Goal: Task Accomplishment & Management: Complete application form

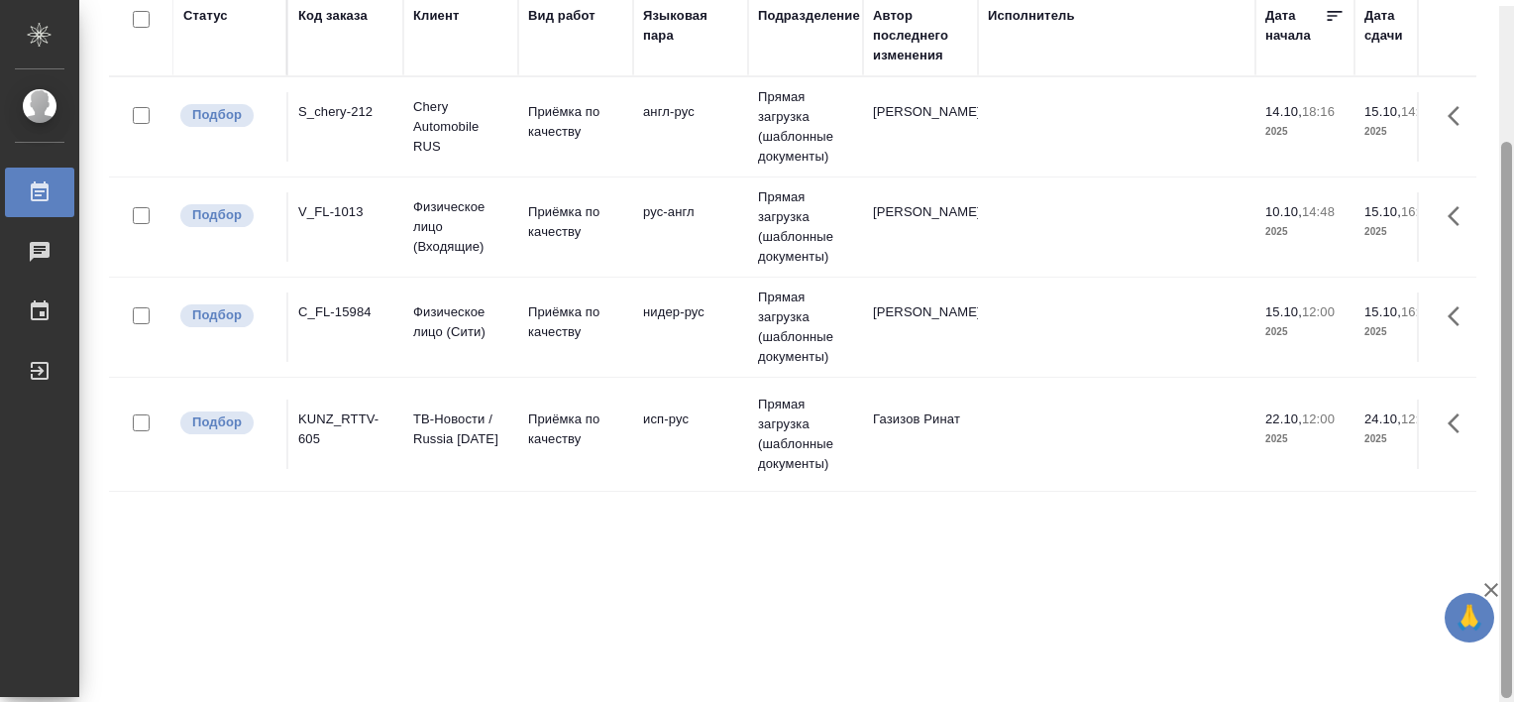
drag, startPoint x: 1510, startPoint y: 277, endPoint x: 1466, endPoint y: 414, distance: 143.9
click at [1466, 414] on div "Работы Стандартные настройки Статус Вид работ Подразделение 1 1 из 1 страниц Ст…" at bounding box center [796, 351] width 1435 height 702
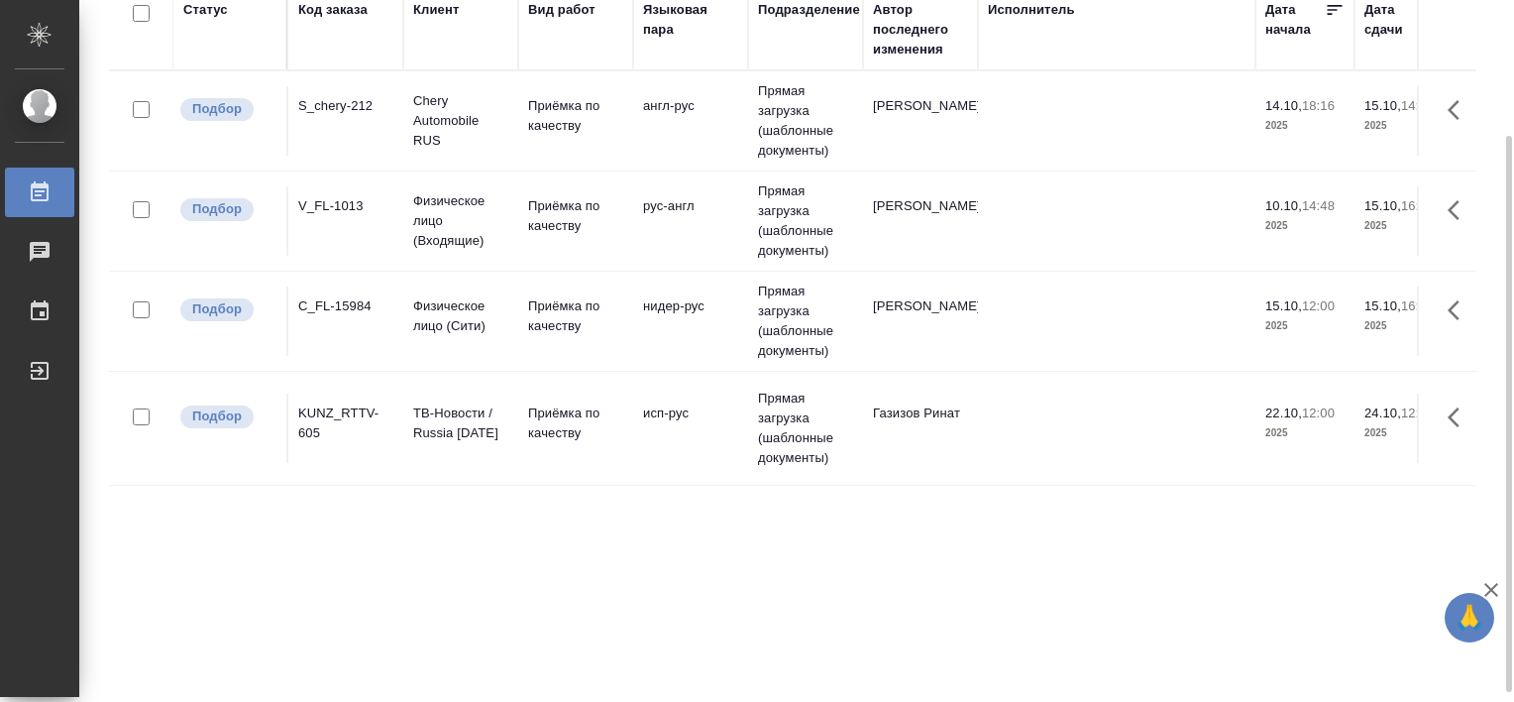
click at [333, 104] on div "S_chery-212" at bounding box center [345, 106] width 95 height 20
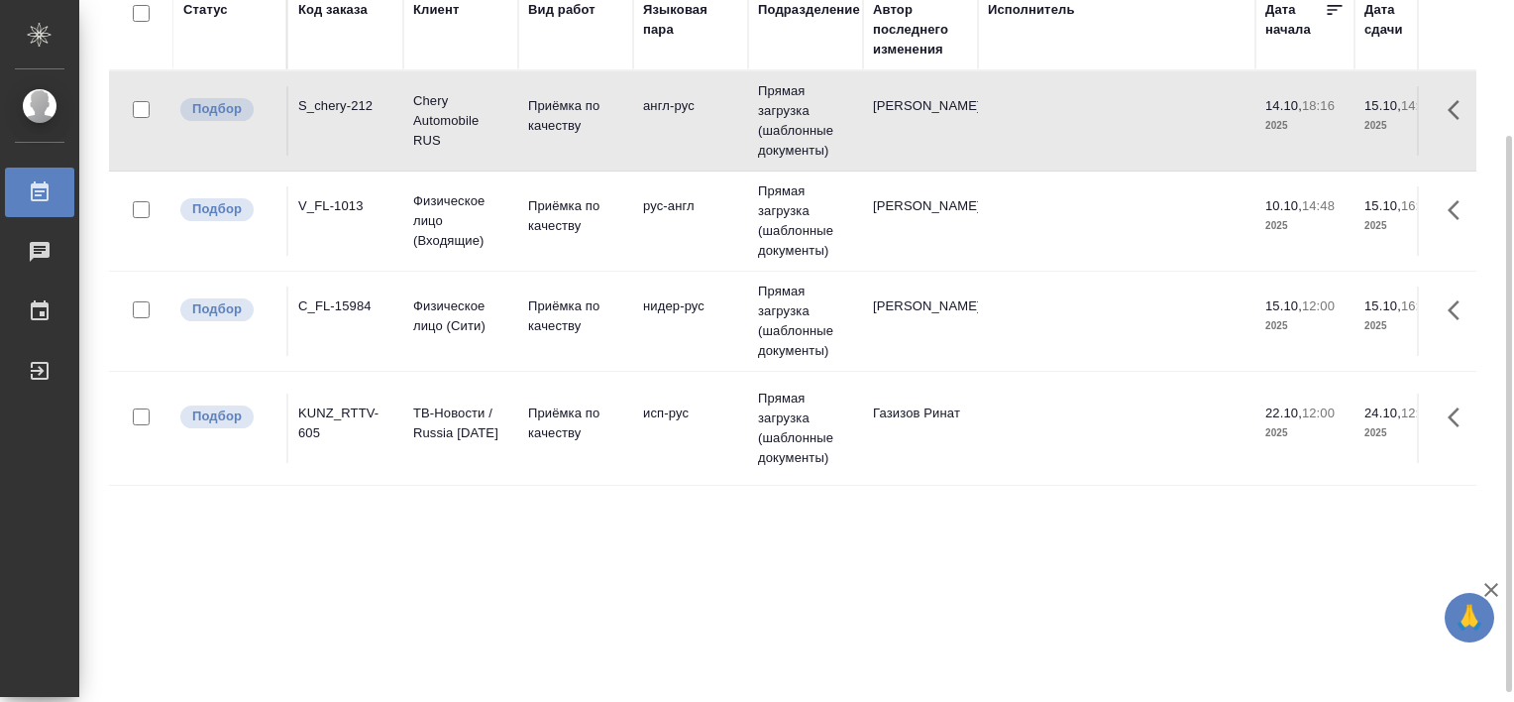
click at [333, 104] on div "S_chery-212" at bounding box center [345, 106] width 95 height 20
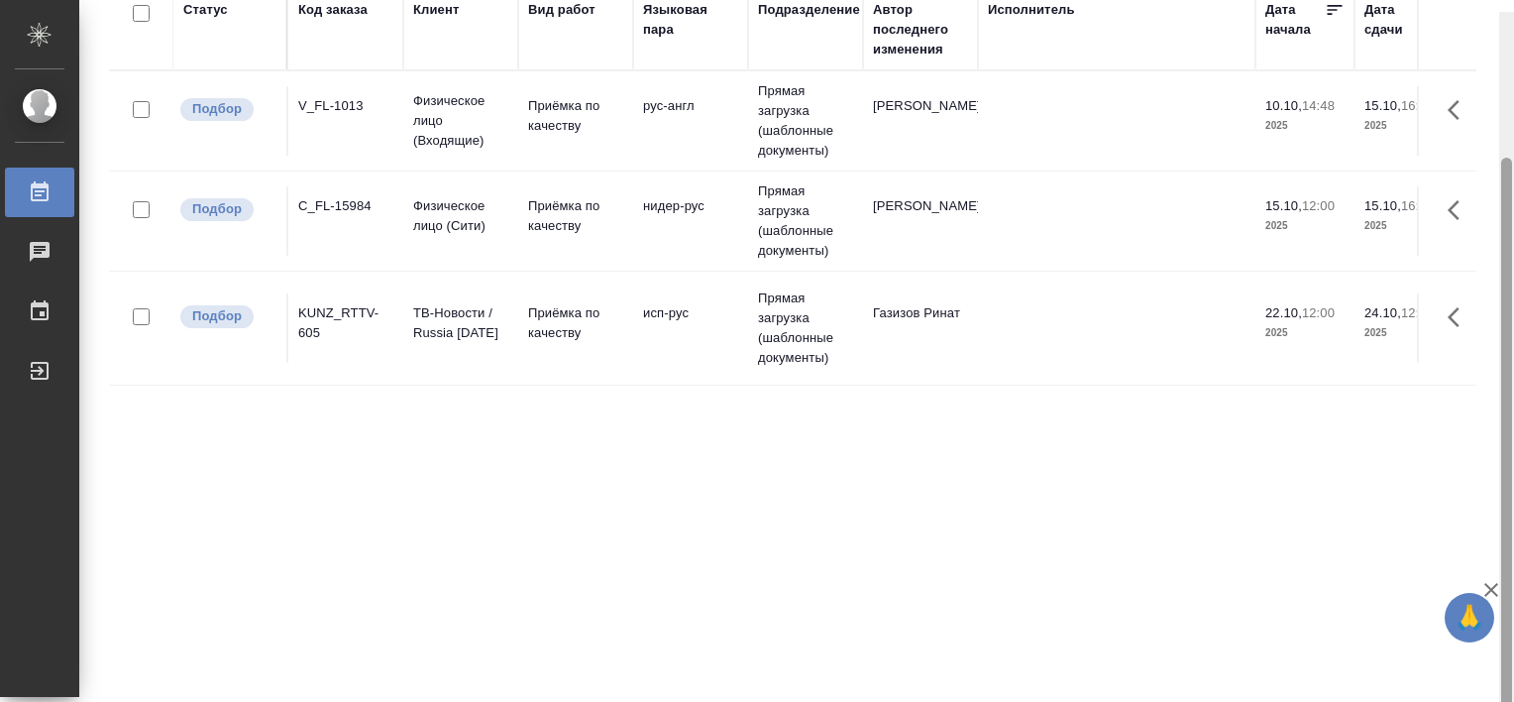
scroll to position [182, 0]
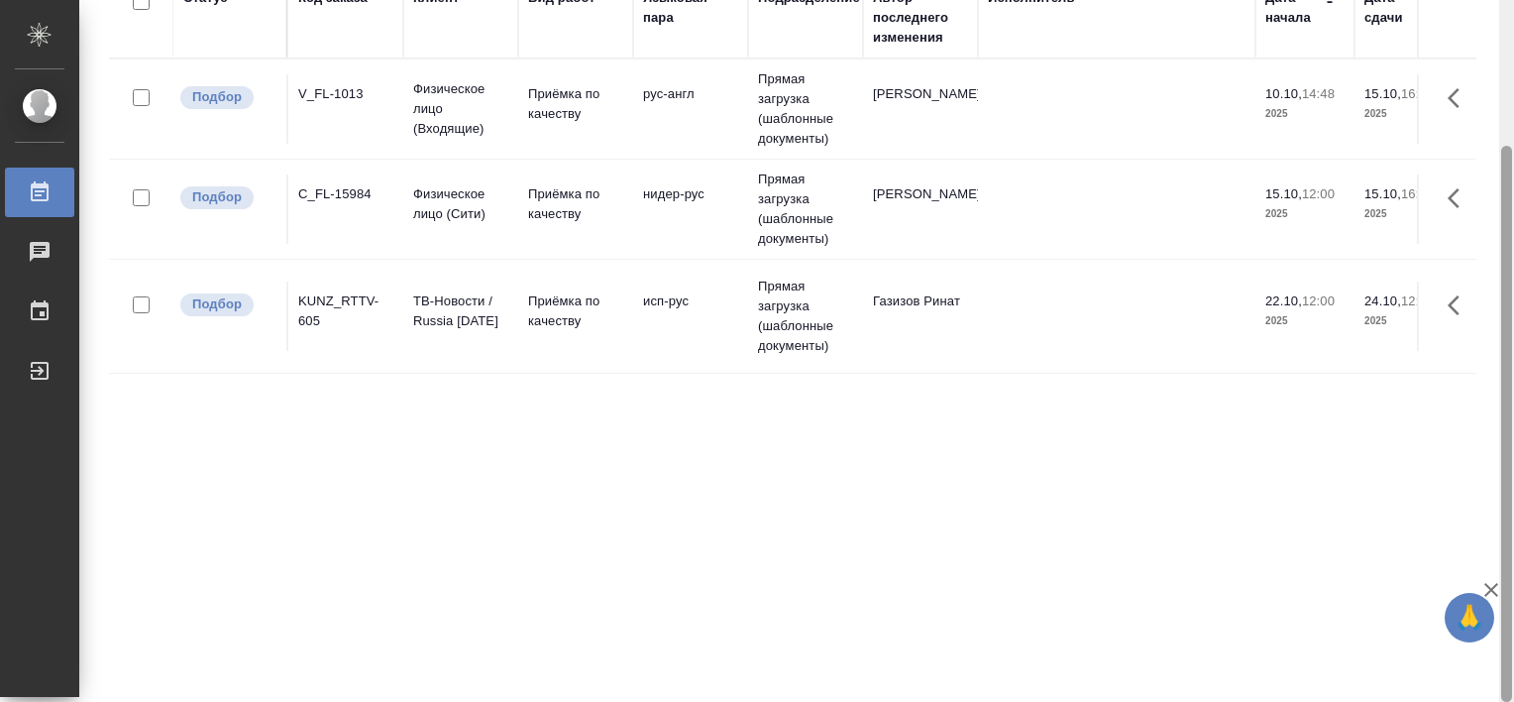
drag, startPoint x: 1513, startPoint y: 400, endPoint x: 1500, endPoint y: 277, distance: 123.6
click at [1500, 277] on div at bounding box center [1506, 351] width 15 height 702
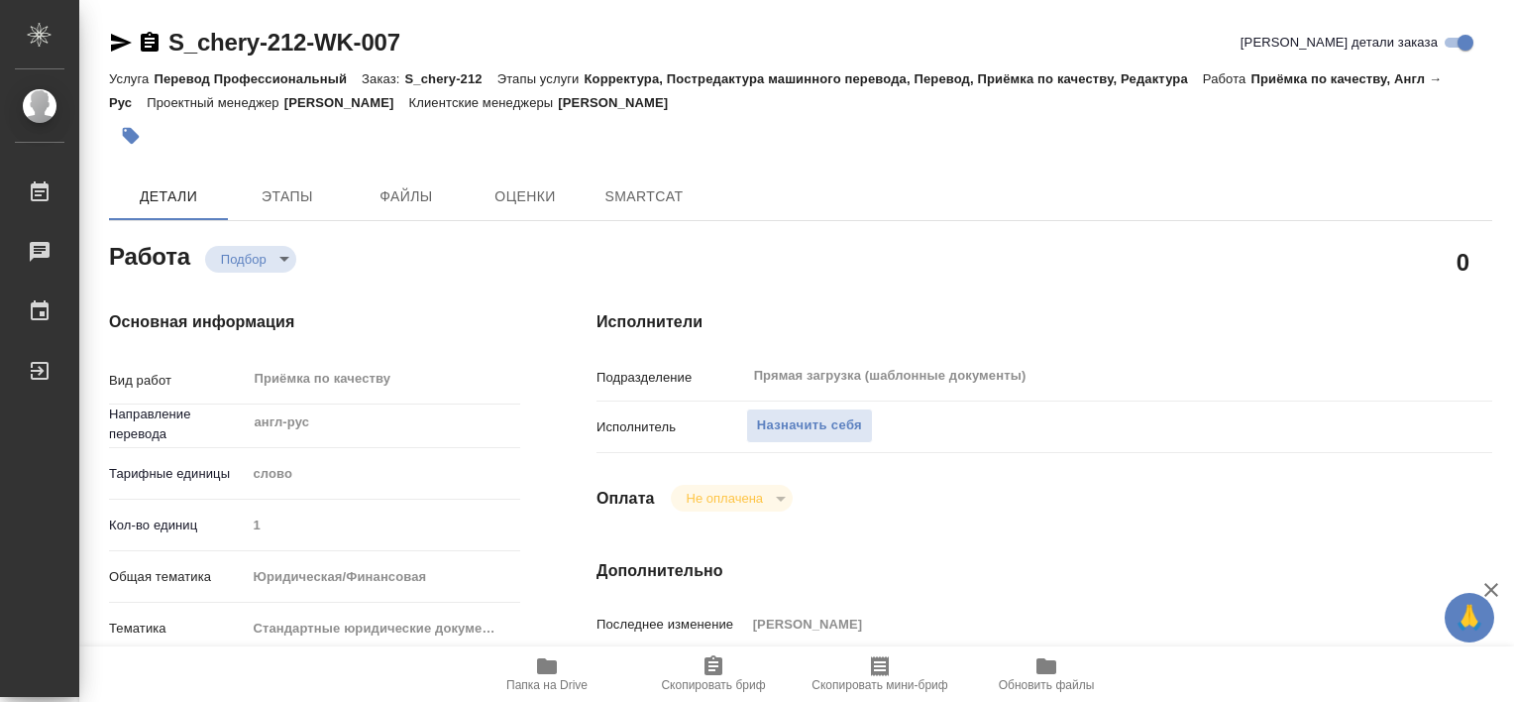
type textarea "x"
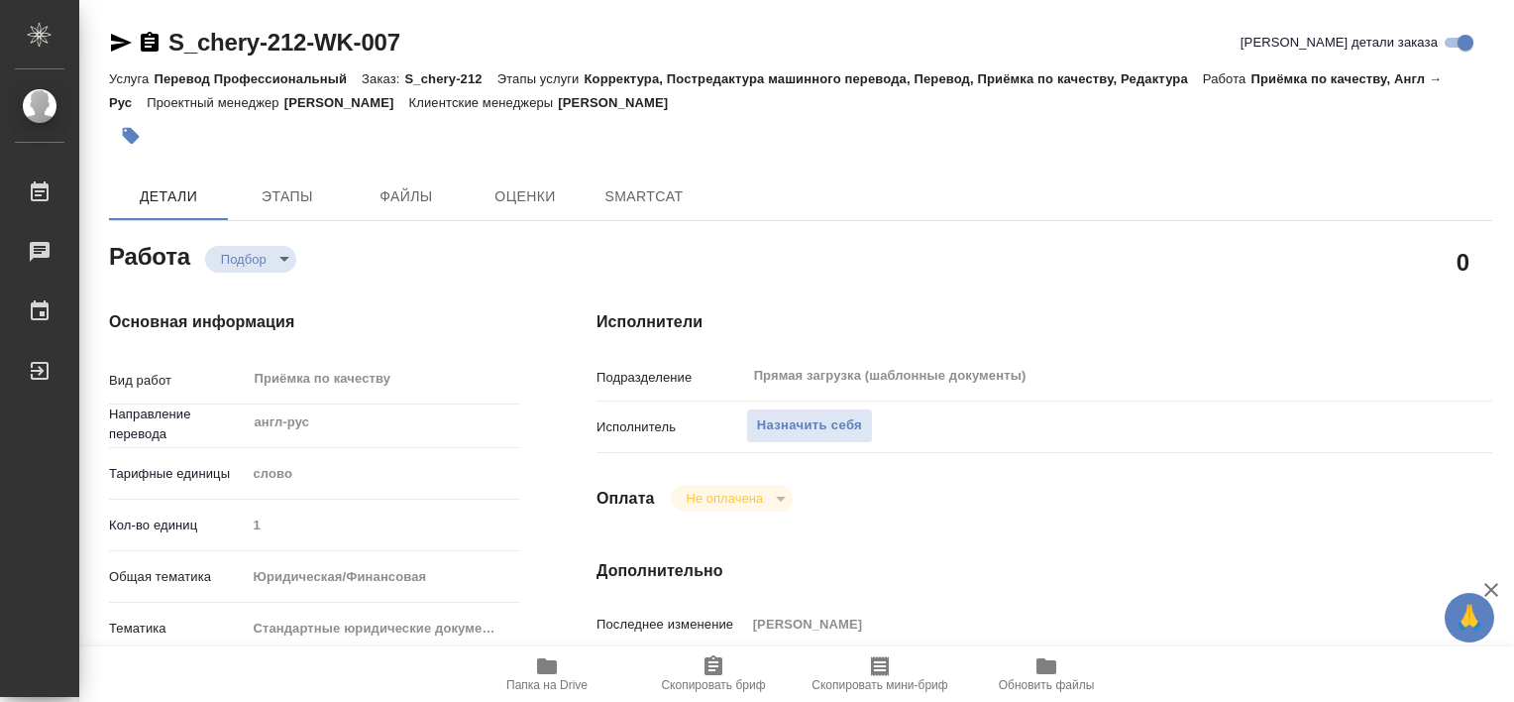
type textarea "x"
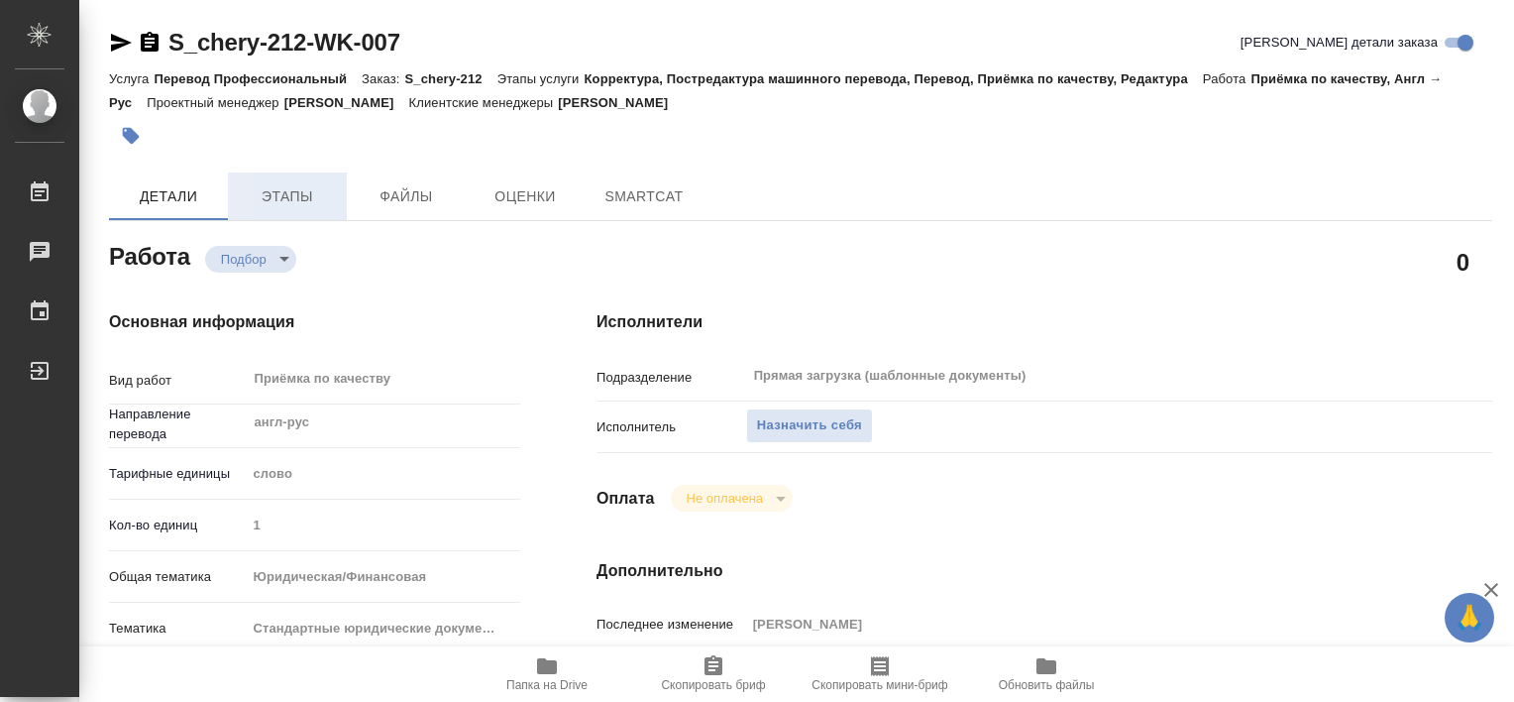
type textarea "x"
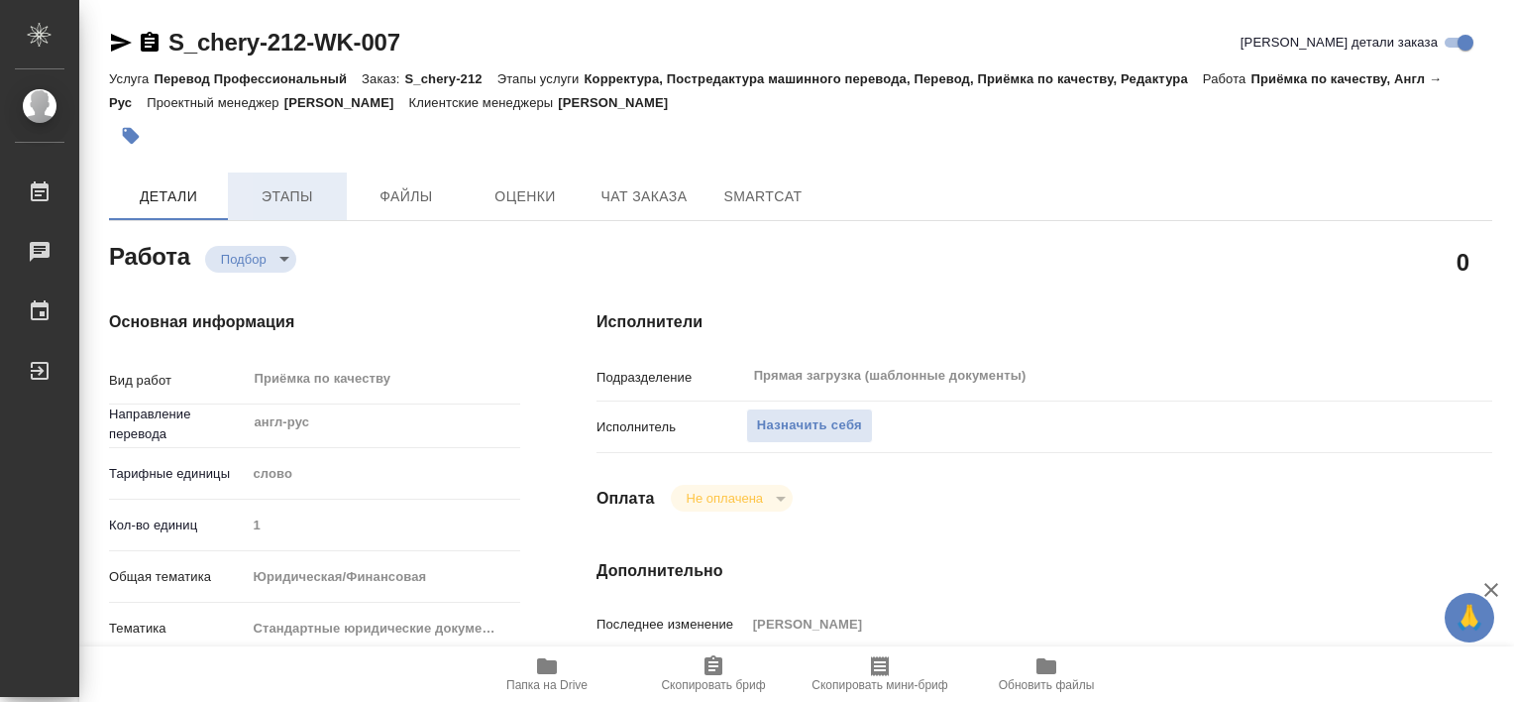
type textarea "x"
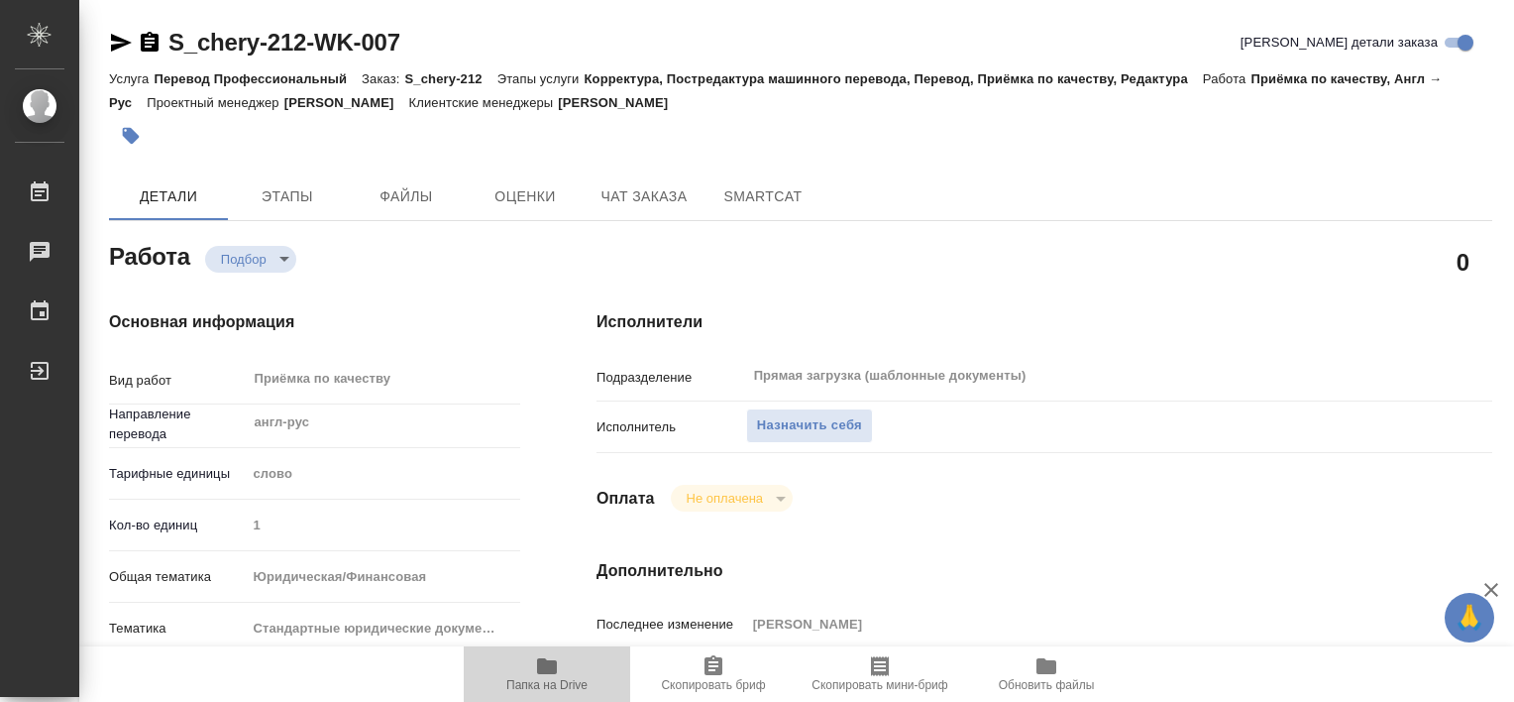
type textarea "x"
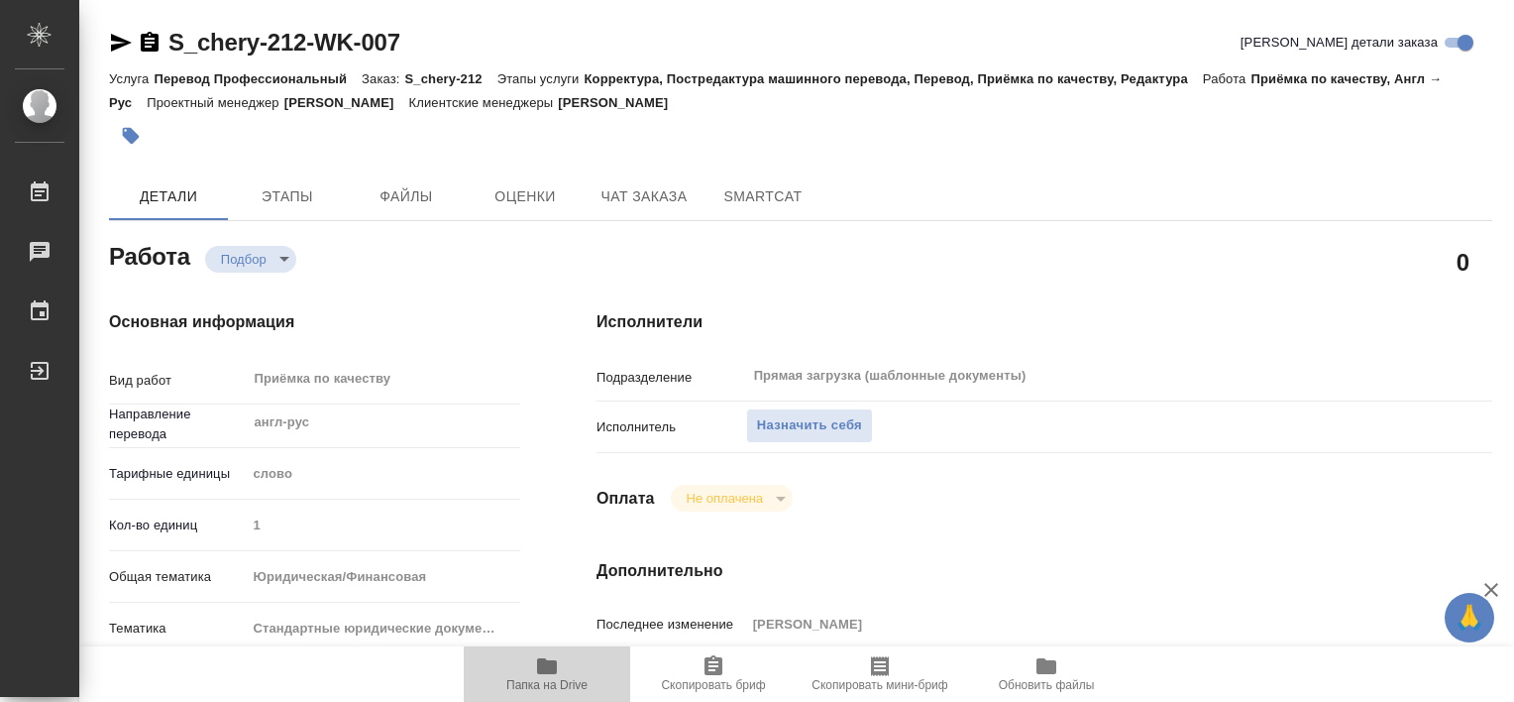
click at [543, 681] on span "Папка на Drive" at bounding box center [546, 685] width 81 height 14
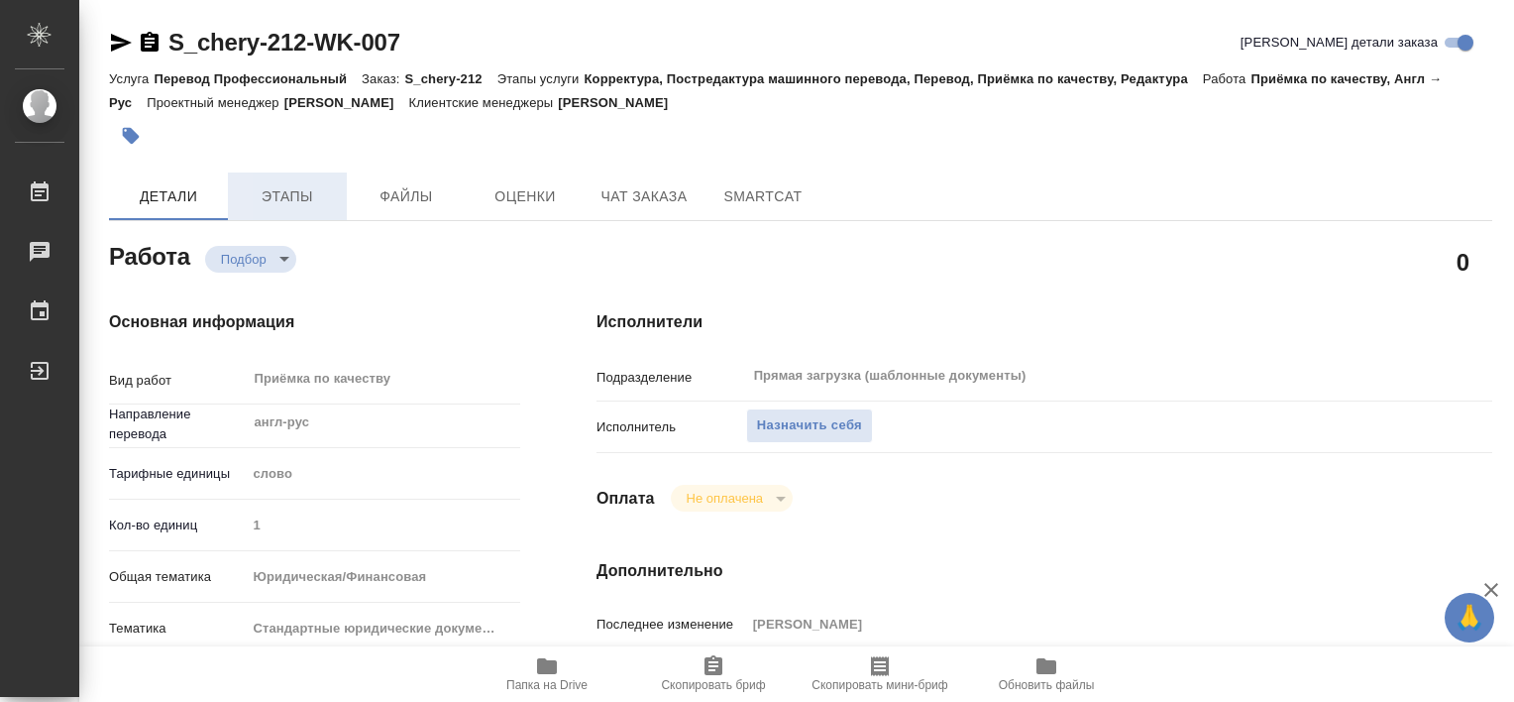
click at [292, 202] on span "Этапы" at bounding box center [287, 196] width 95 height 25
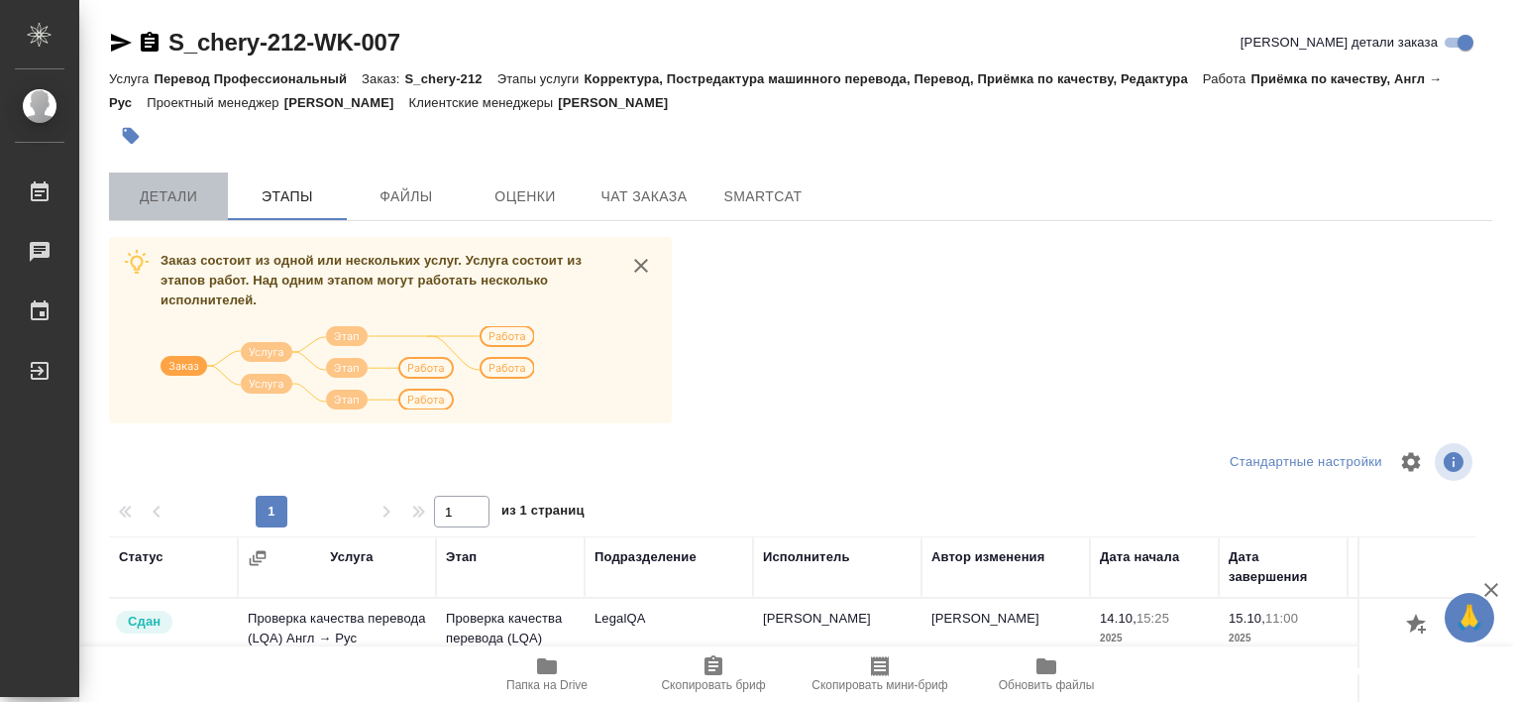
click at [186, 175] on button "Детали" at bounding box center [168, 196] width 119 height 48
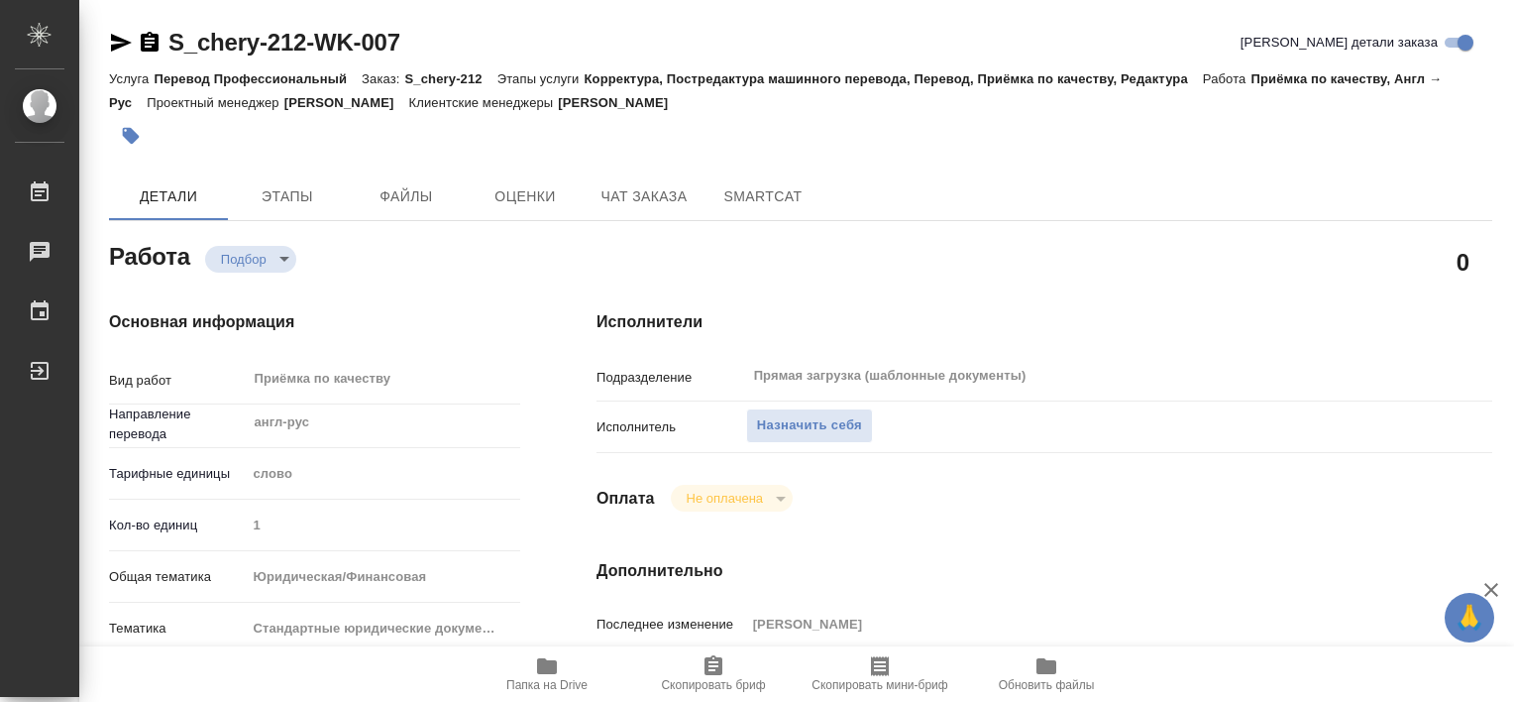
type textarea "x"
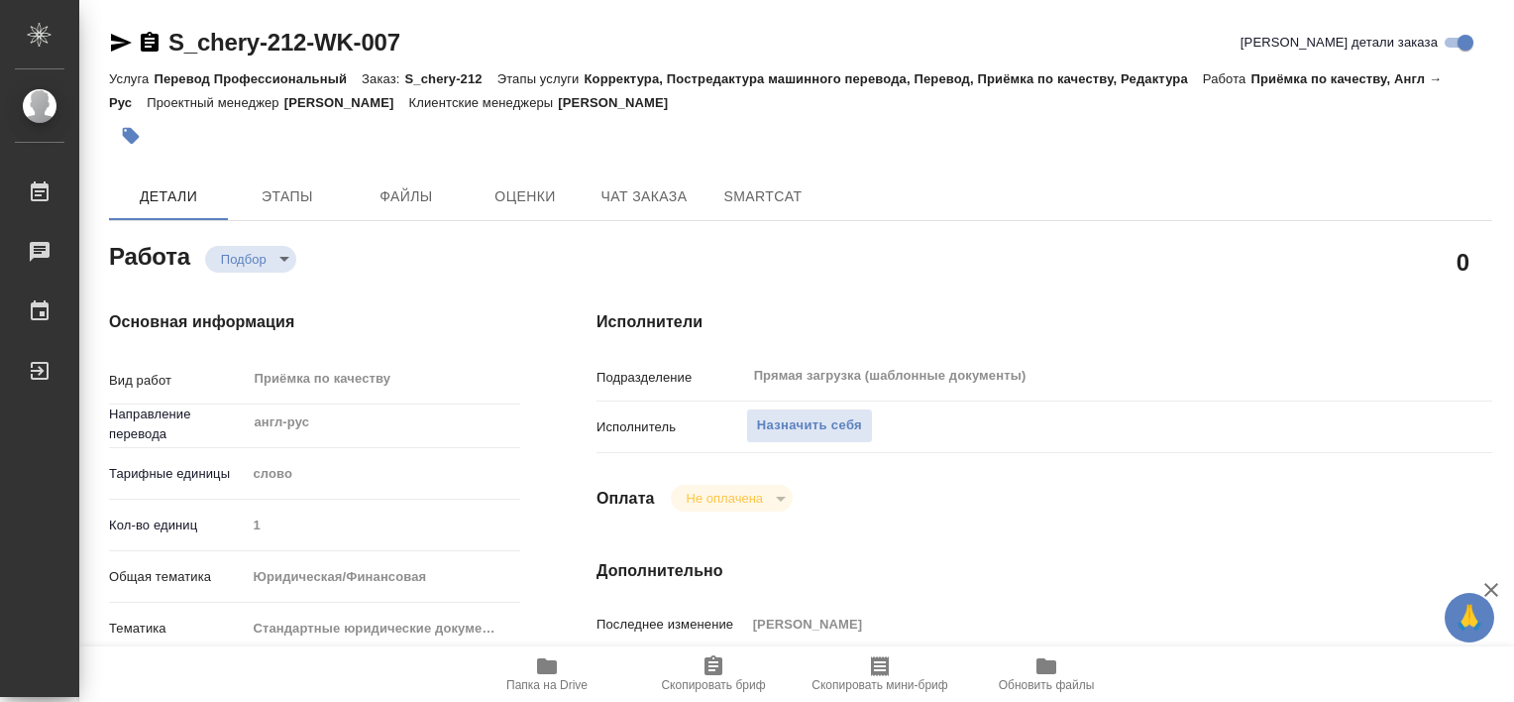
type textarea "x"
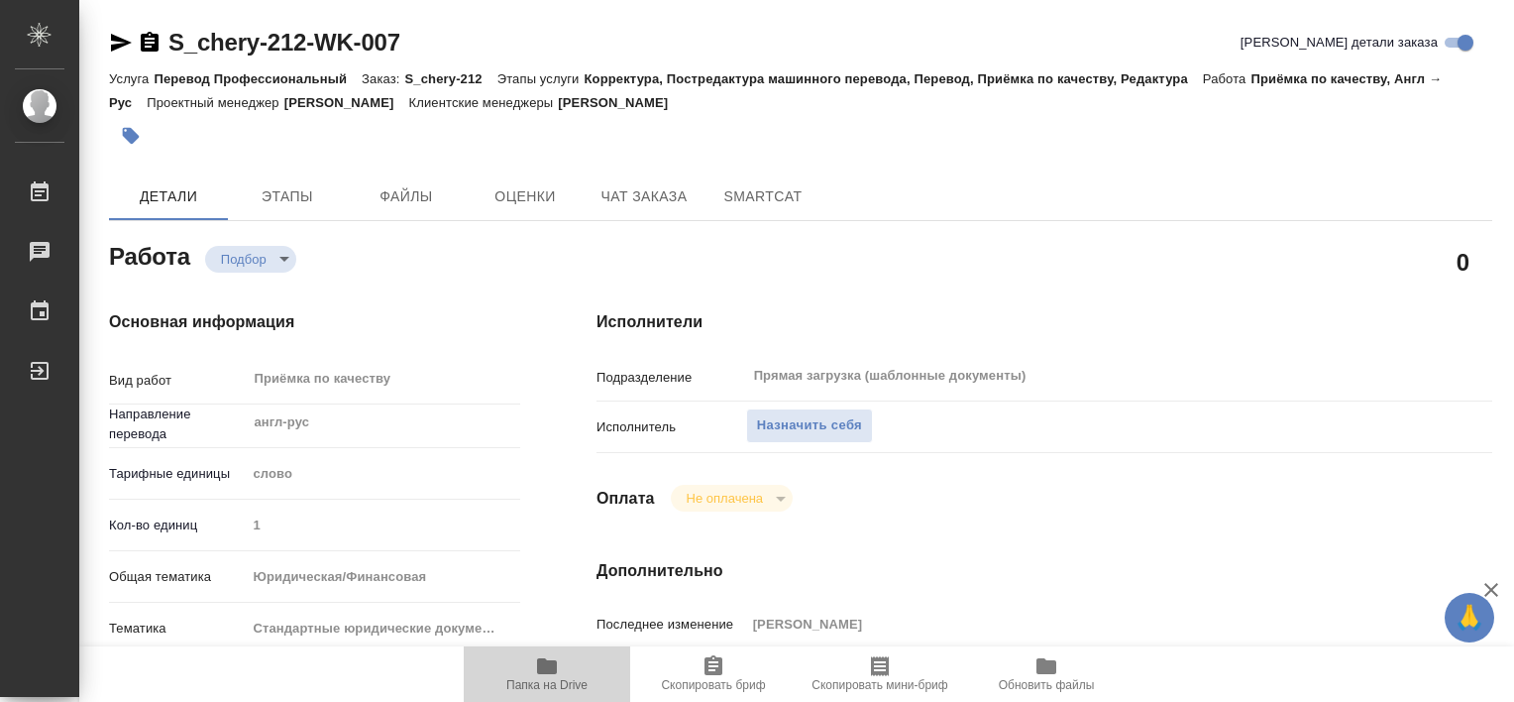
click at [547, 682] on span "Папка на Drive" at bounding box center [546, 685] width 81 height 14
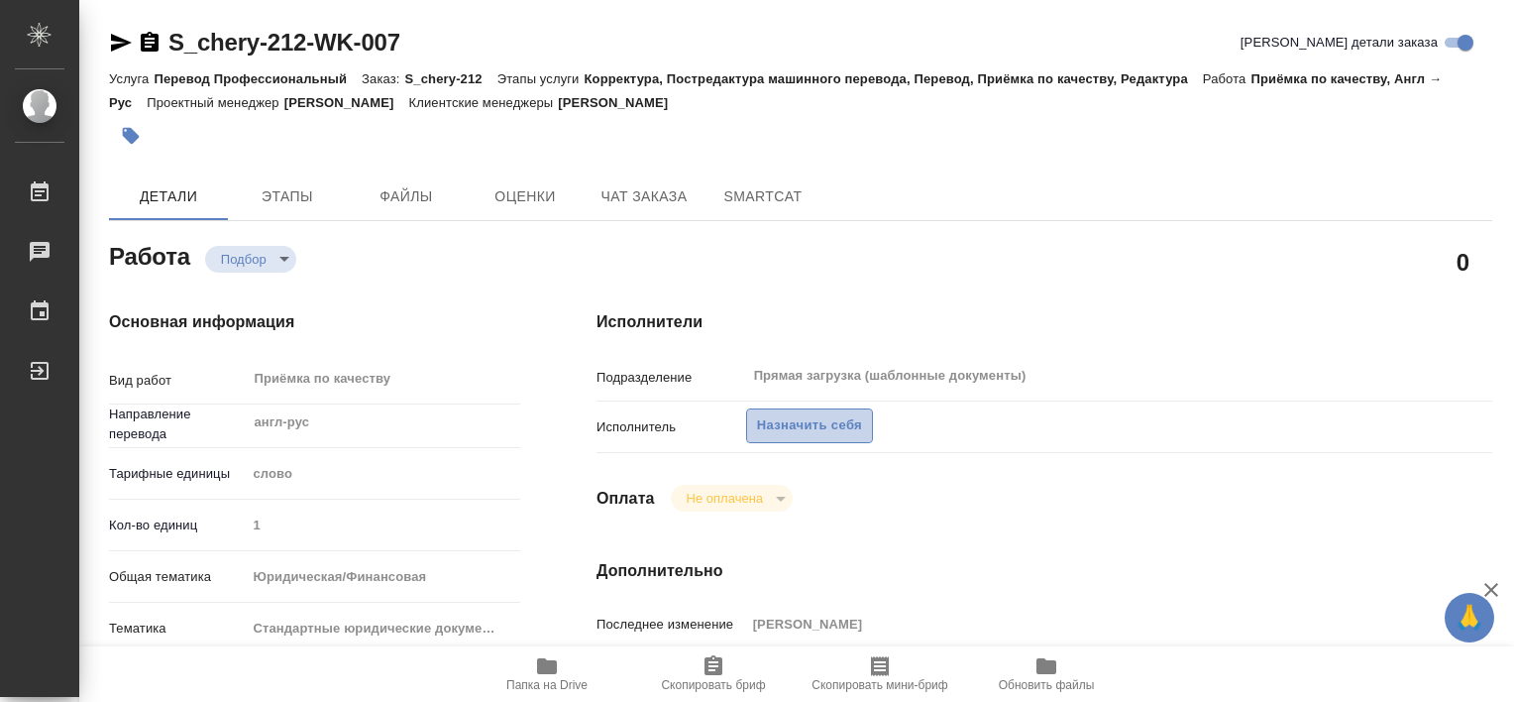
click at [793, 418] on span "Назначить себя" at bounding box center [809, 425] width 105 height 23
type textarea "x"
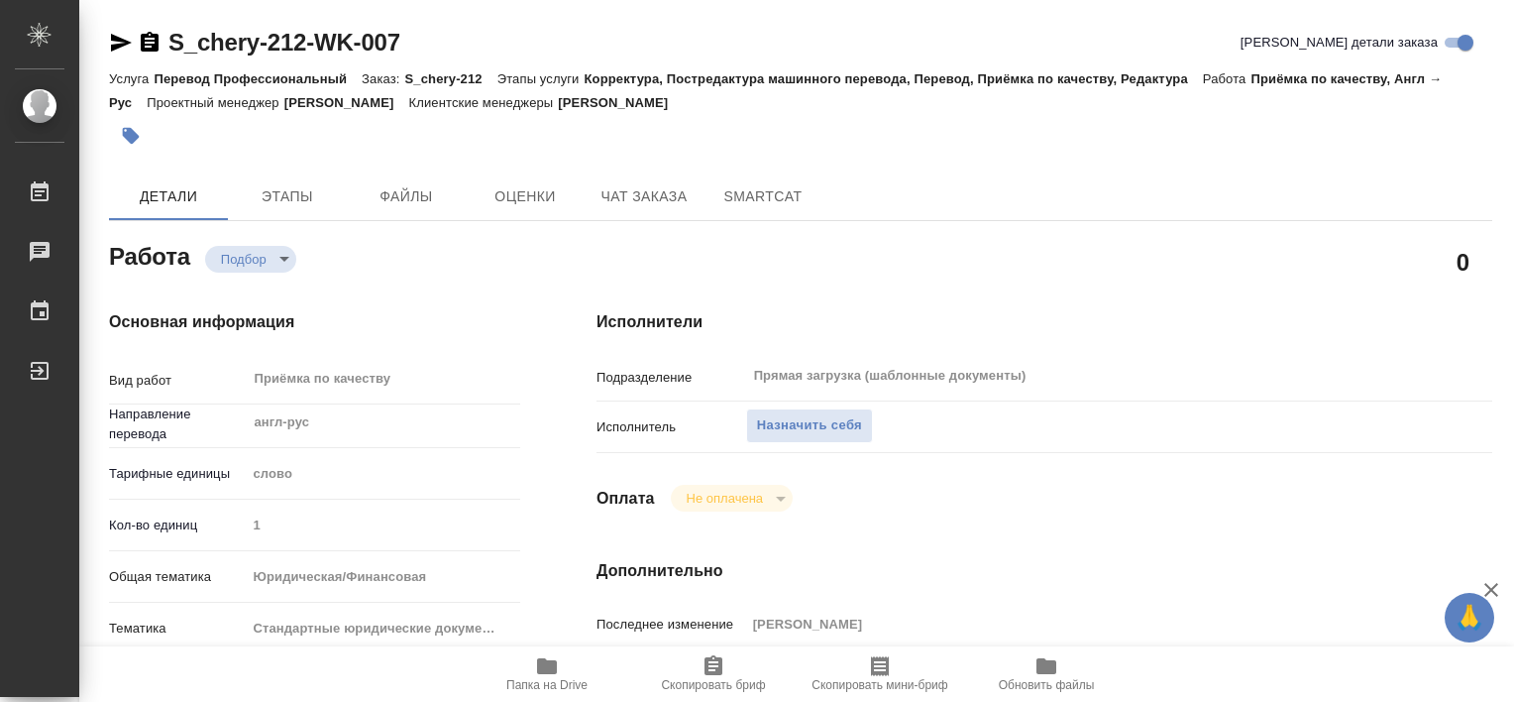
type textarea "x"
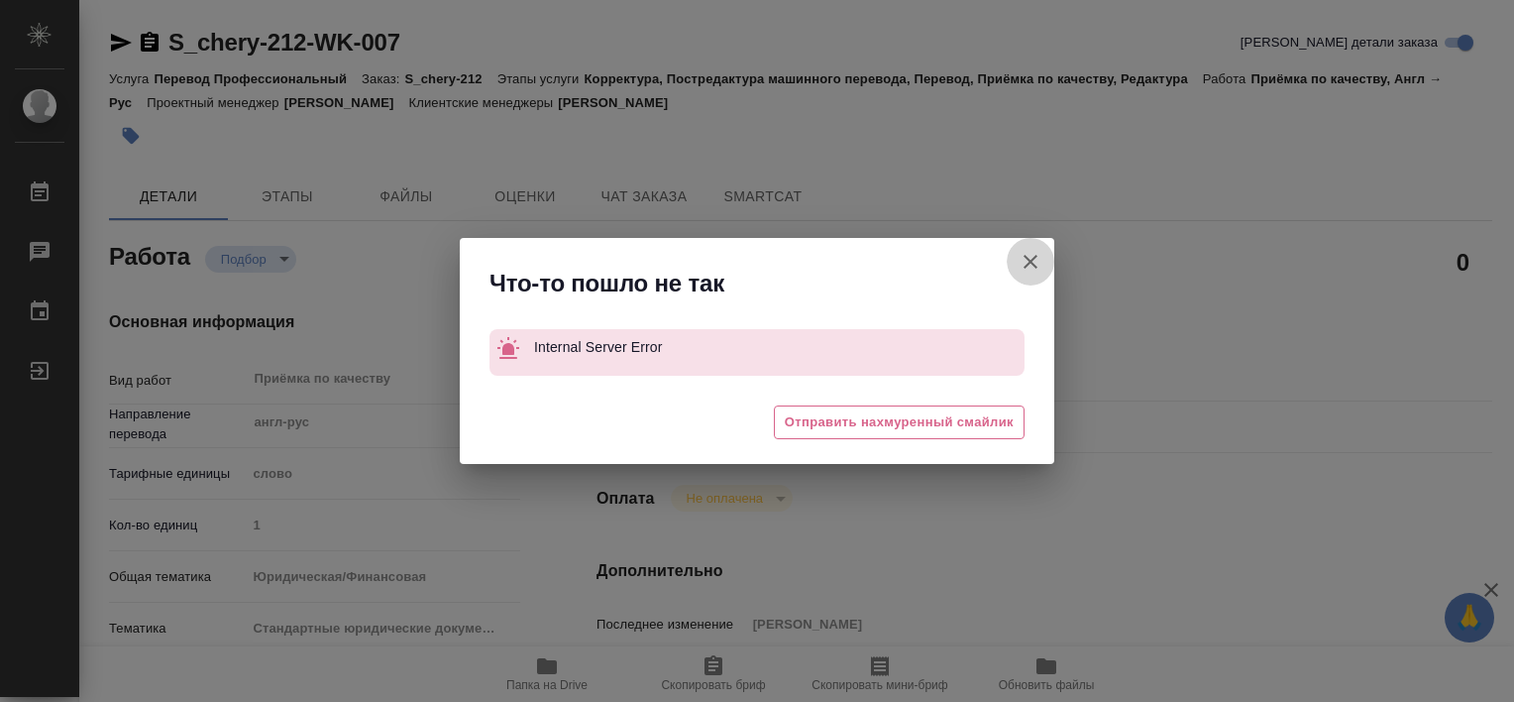
click at [1033, 259] on icon "button" at bounding box center [1031, 262] width 14 height 14
type textarea "x"
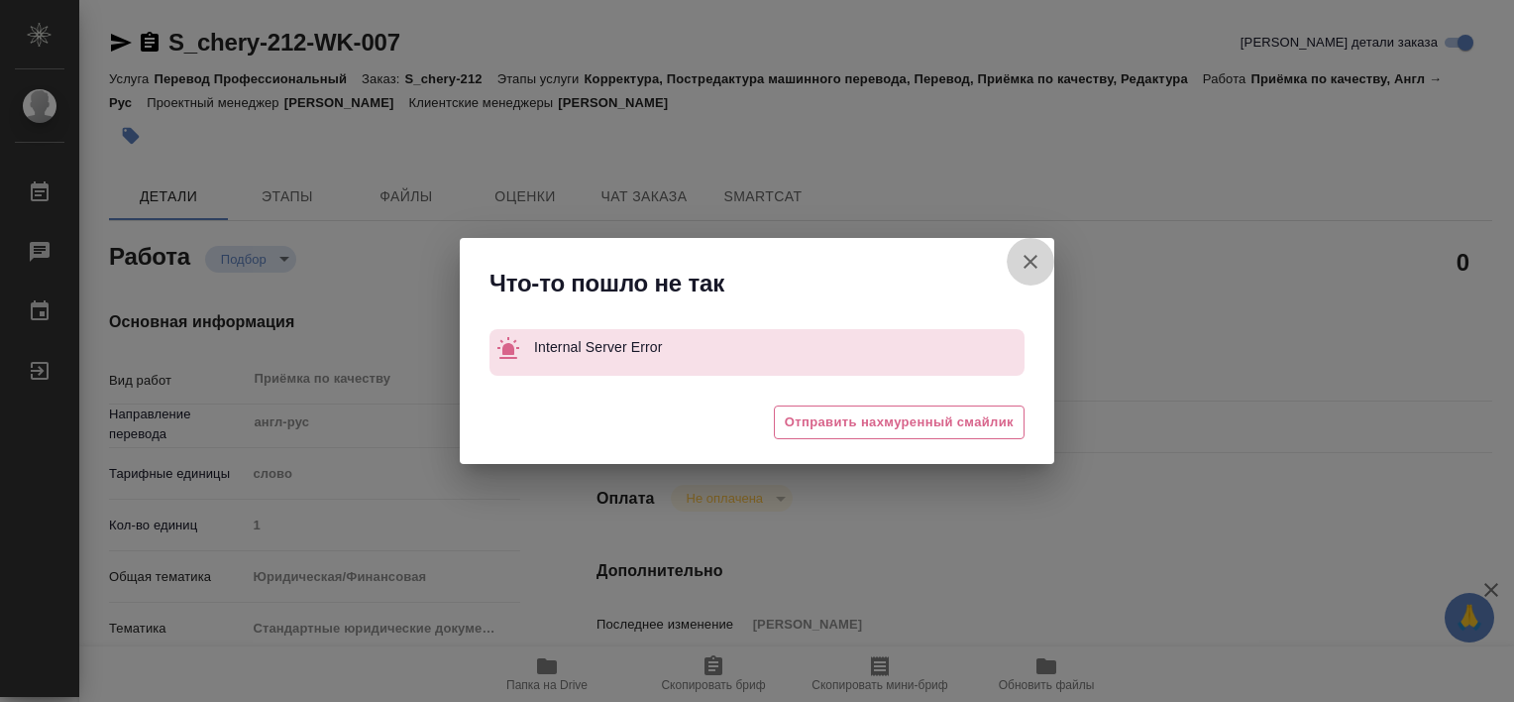
type textarea "x"
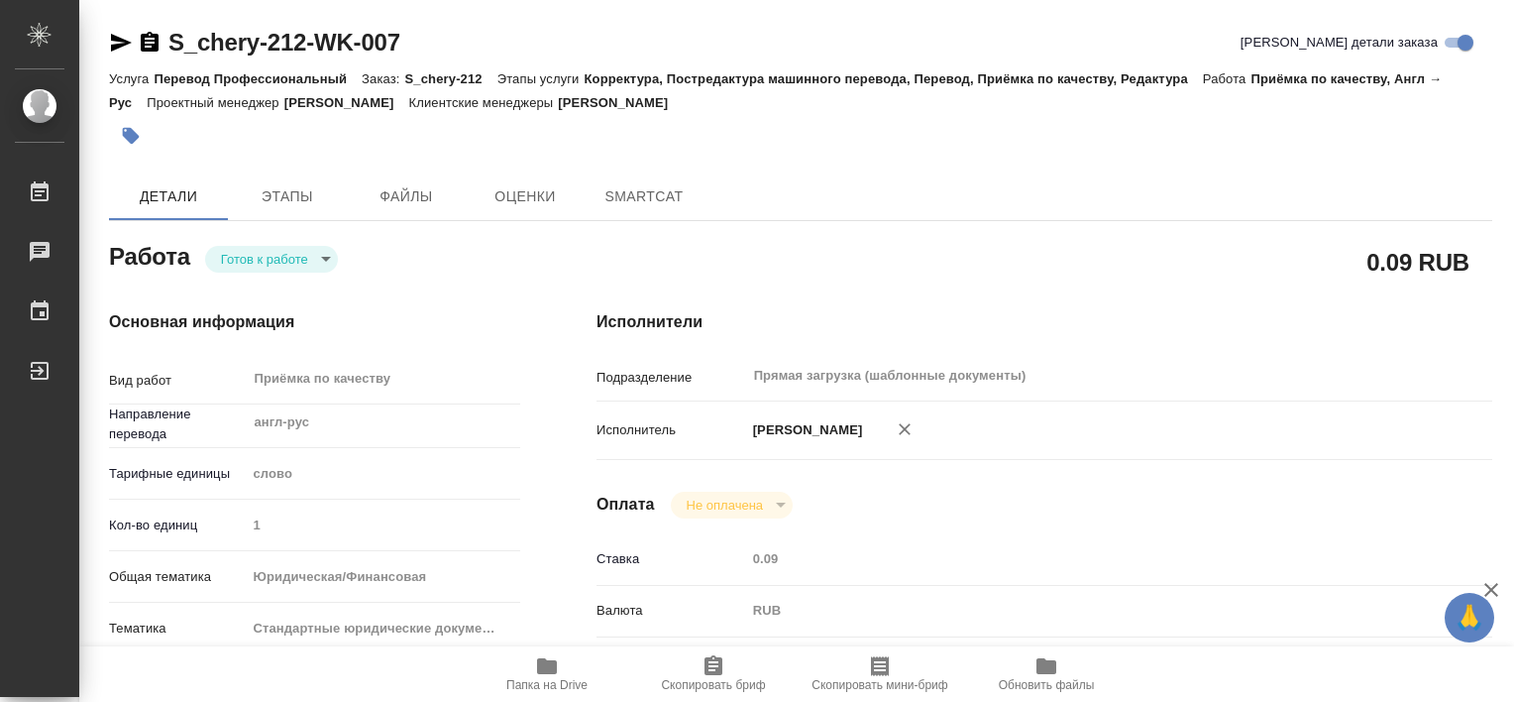
type textarea "x"
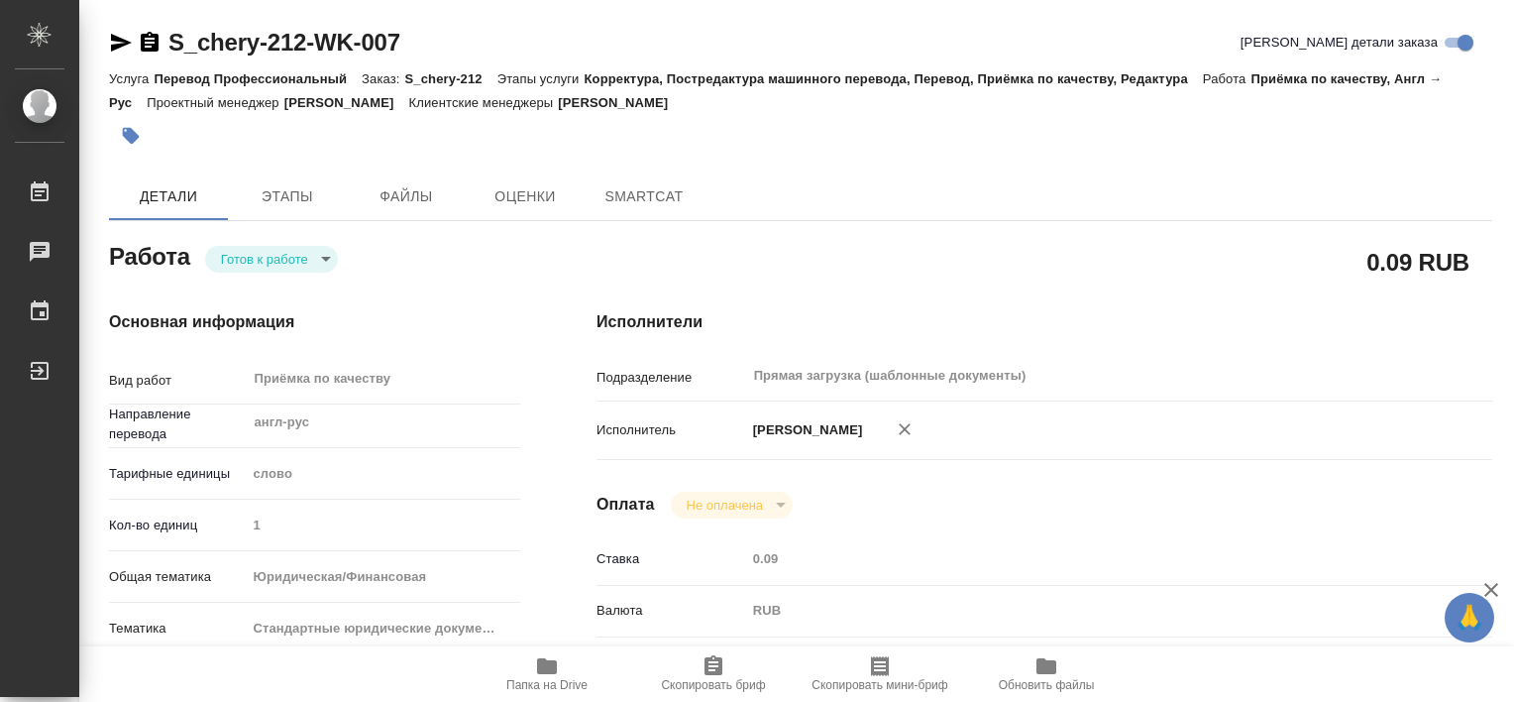
type textarea "x"
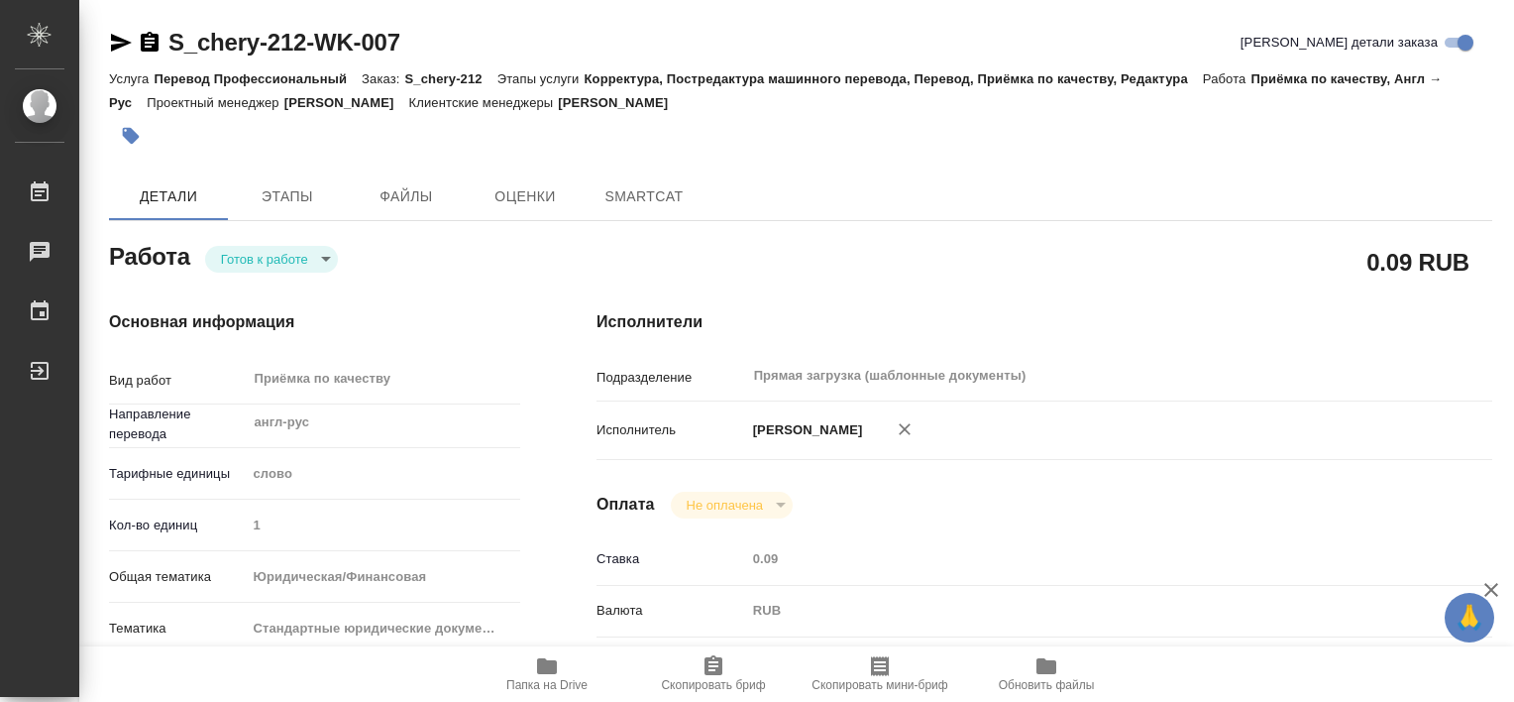
type textarea "x"
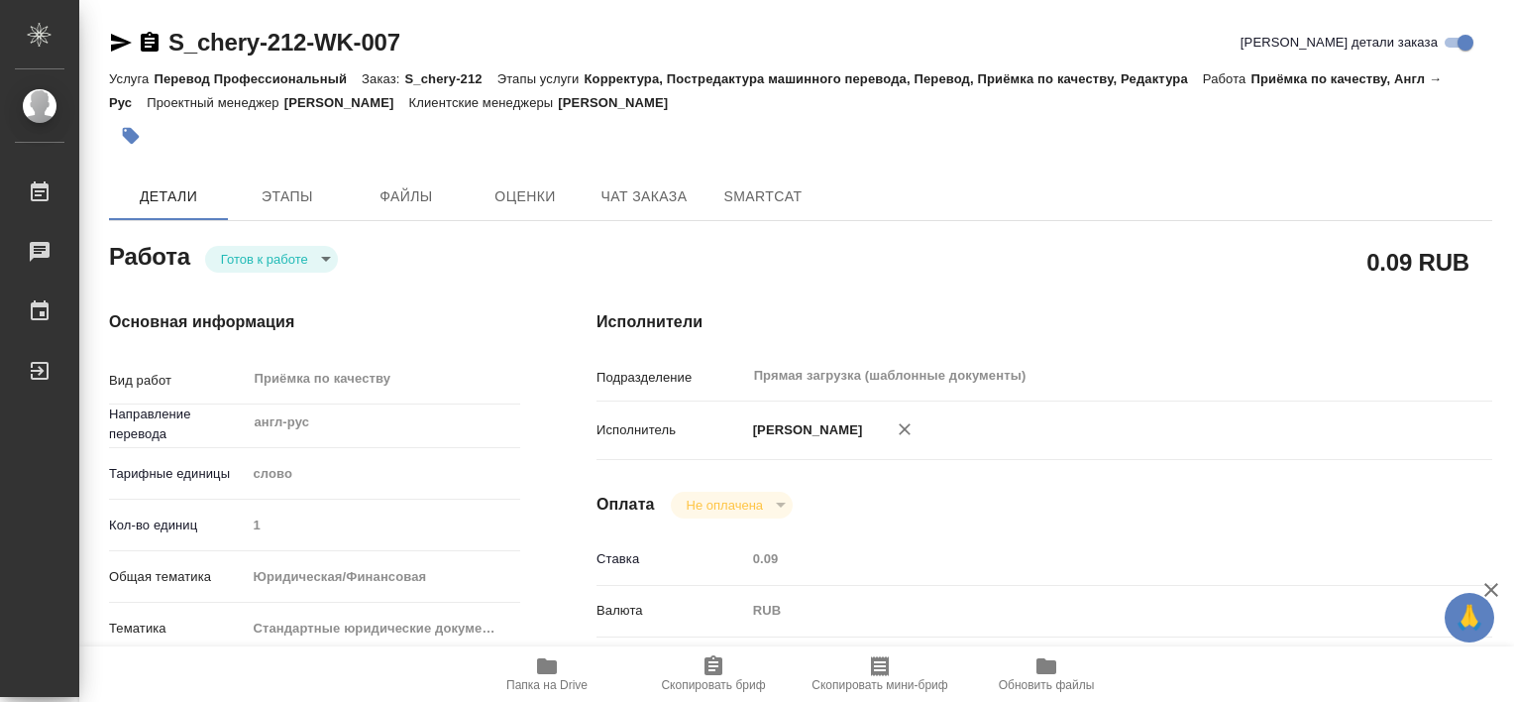
type textarea "x"
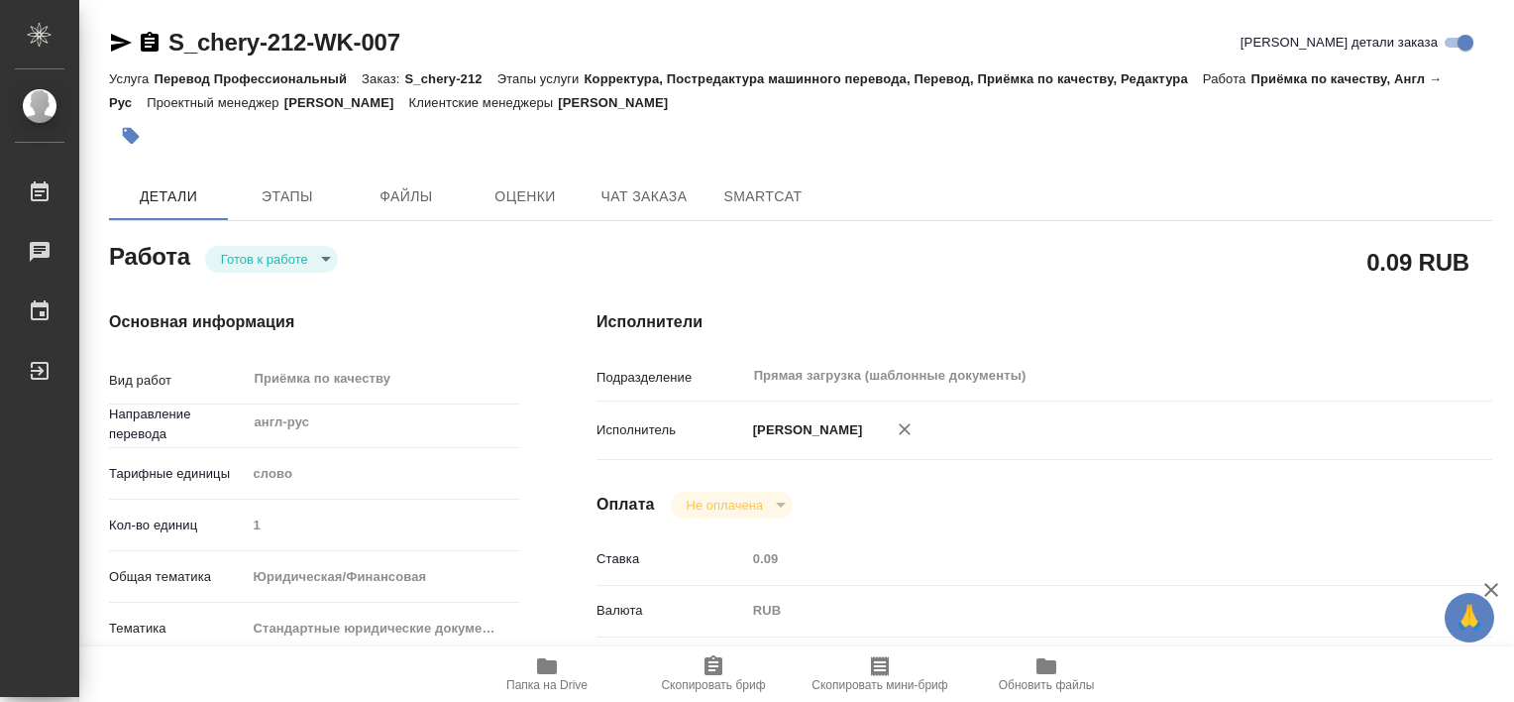
type textarea "x"
